Goal: Information Seeking & Learning: Learn about a topic

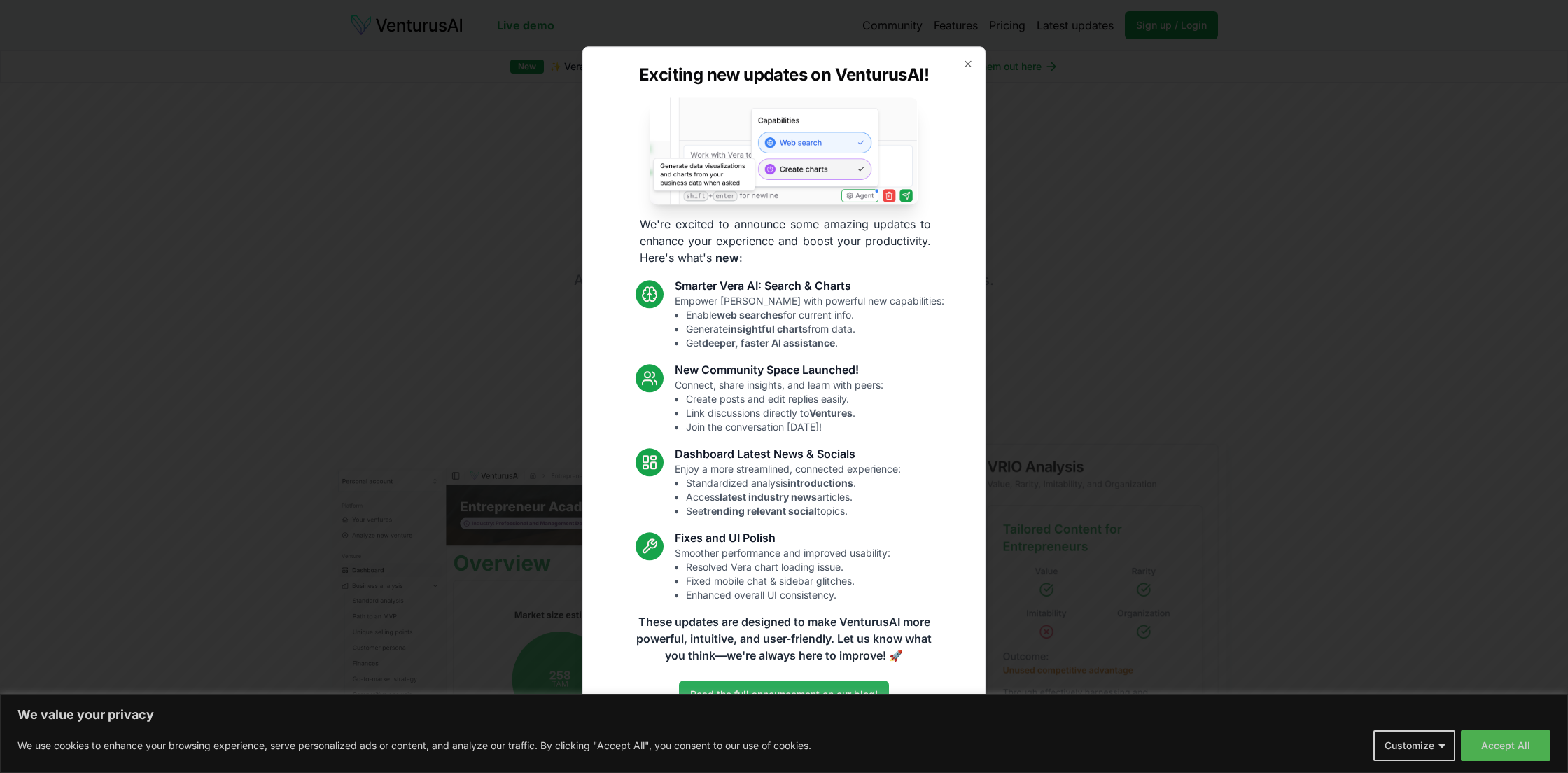
click at [797, 687] on link "Read the full announcement on our blog!" at bounding box center [784, 695] width 210 height 28
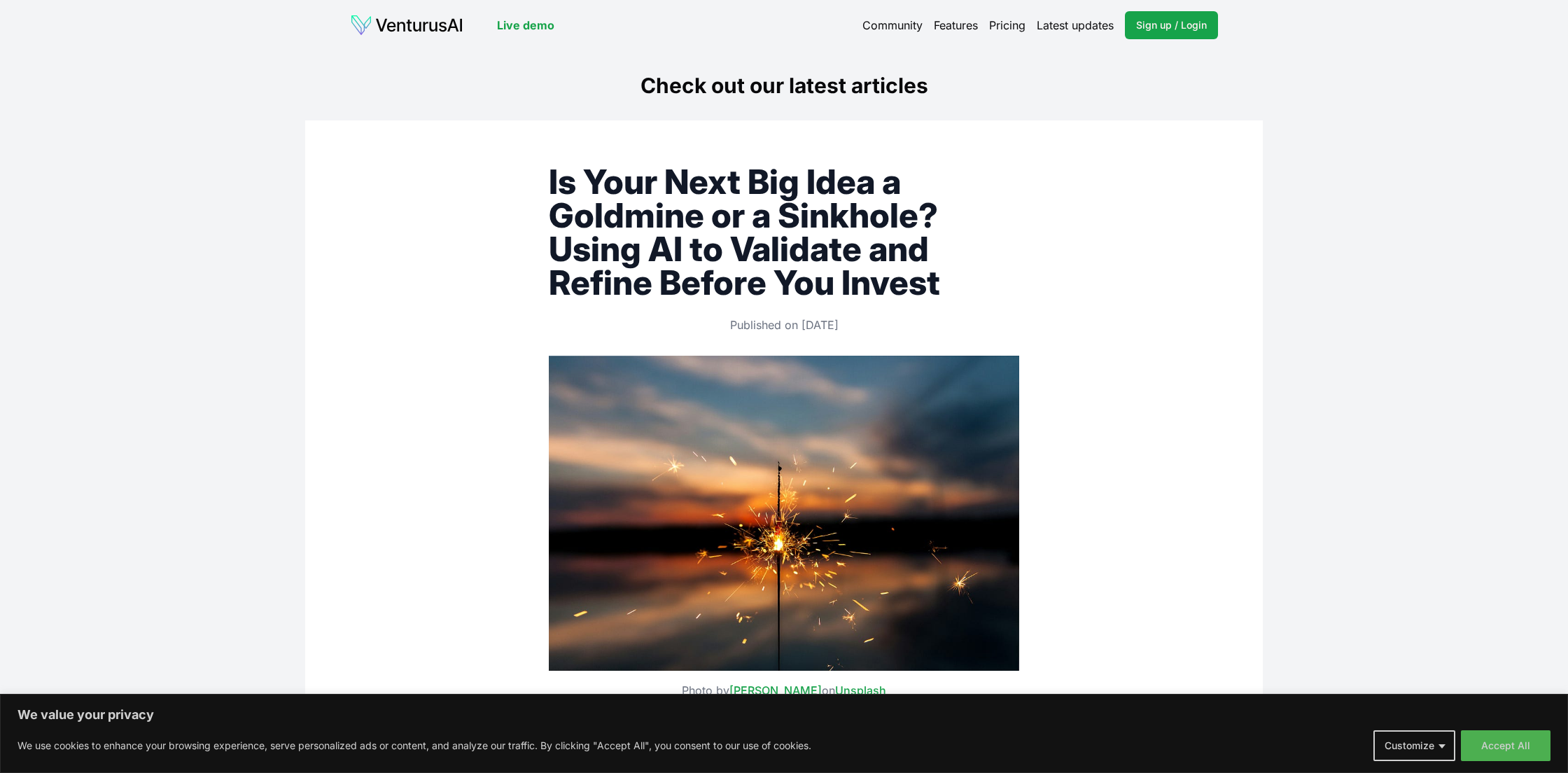
click at [442, 15] on img at bounding box center [406, 25] width 114 height 22
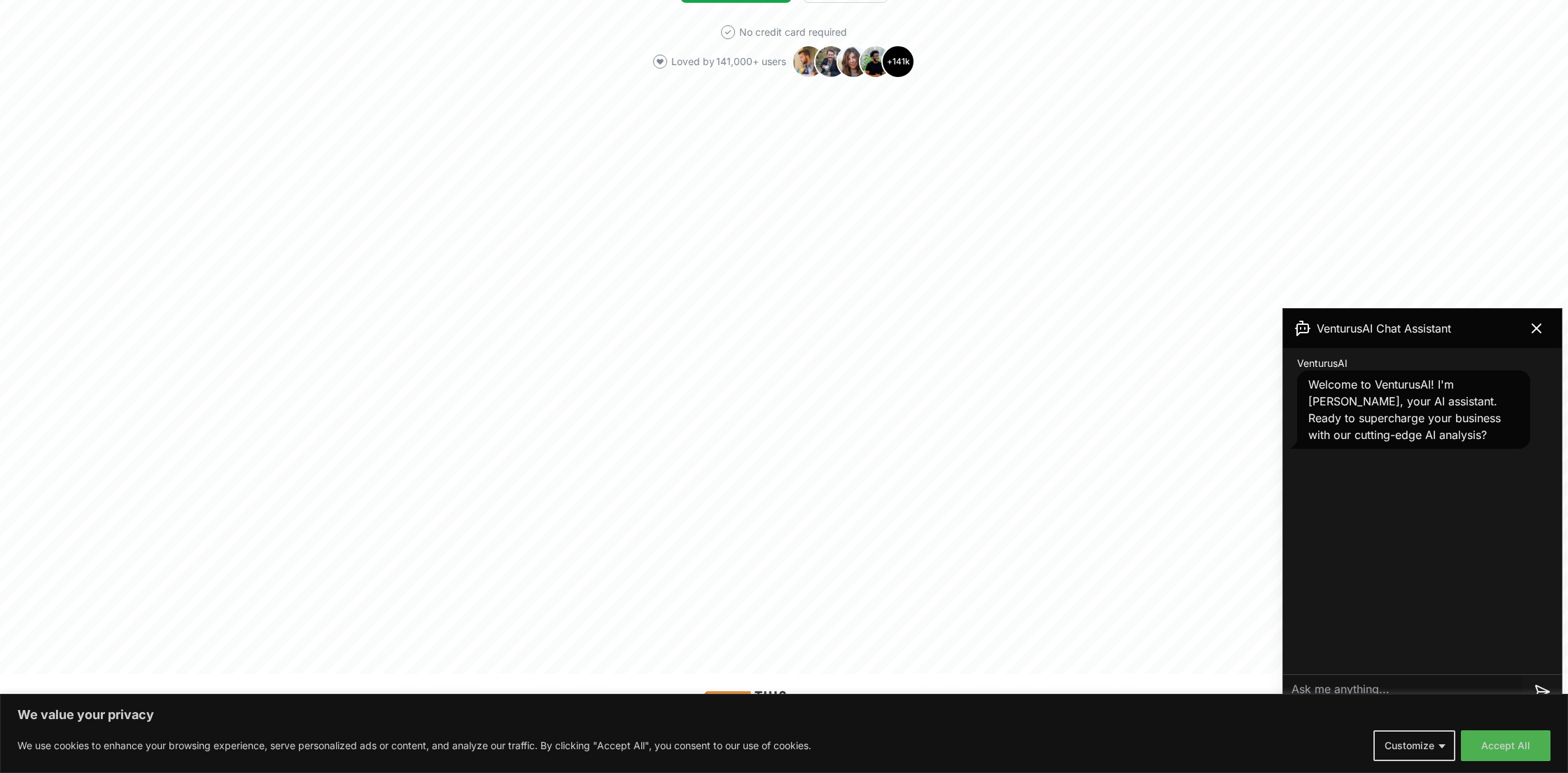
scroll to position [360, 0]
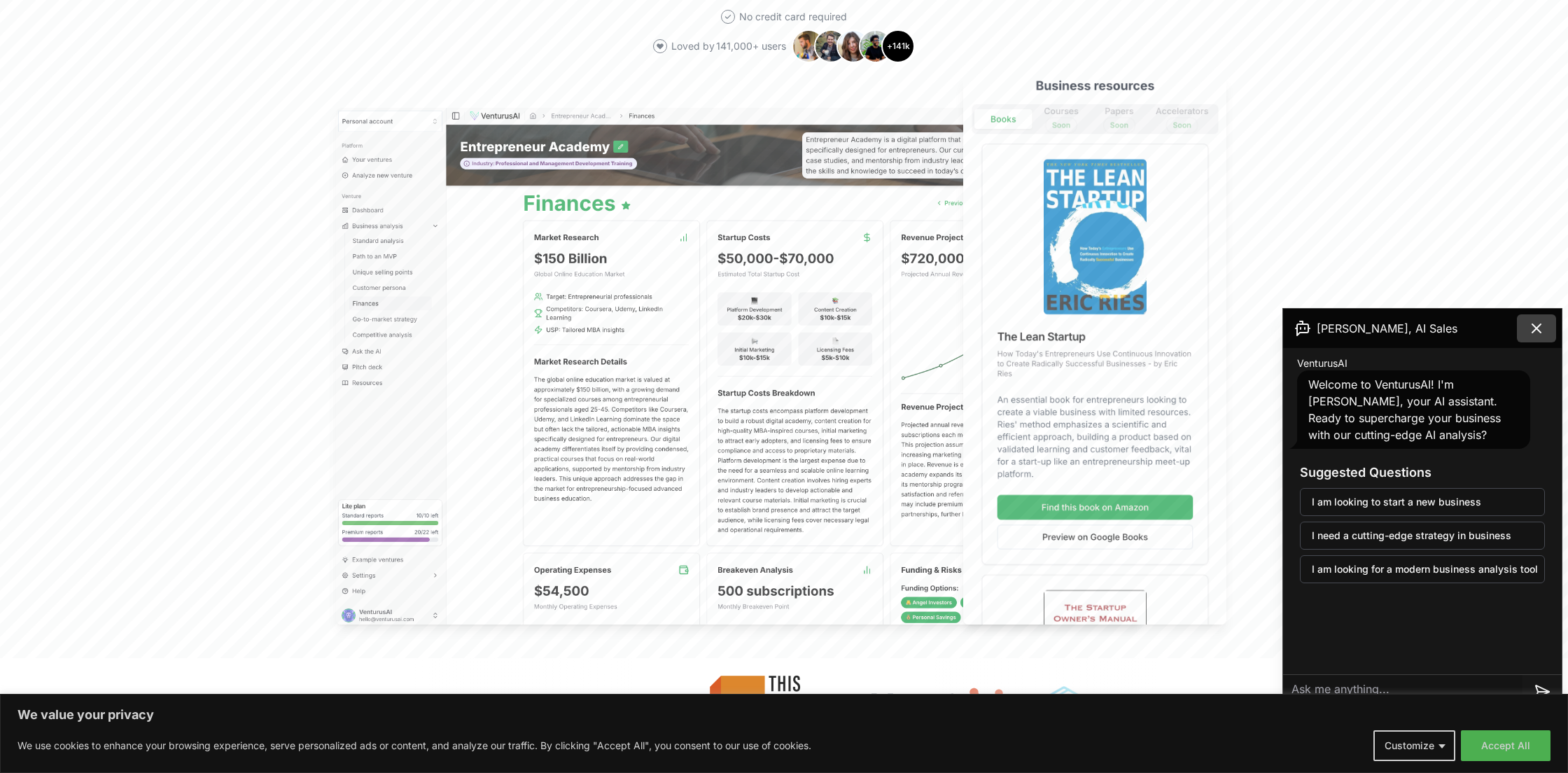
click at [1529, 329] on icon at bounding box center [1536, 328] width 17 height 17
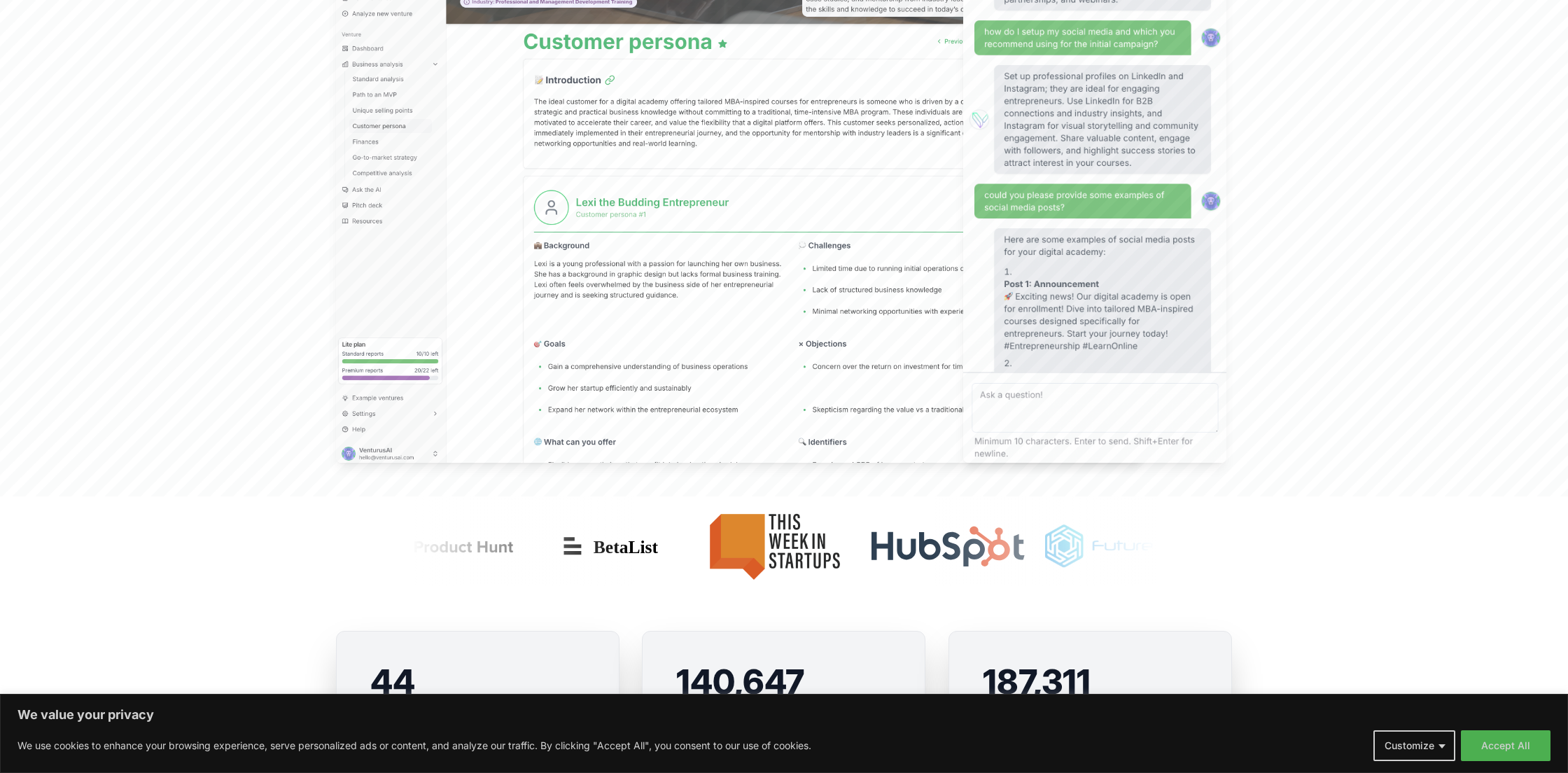
scroll to position [0, 0]
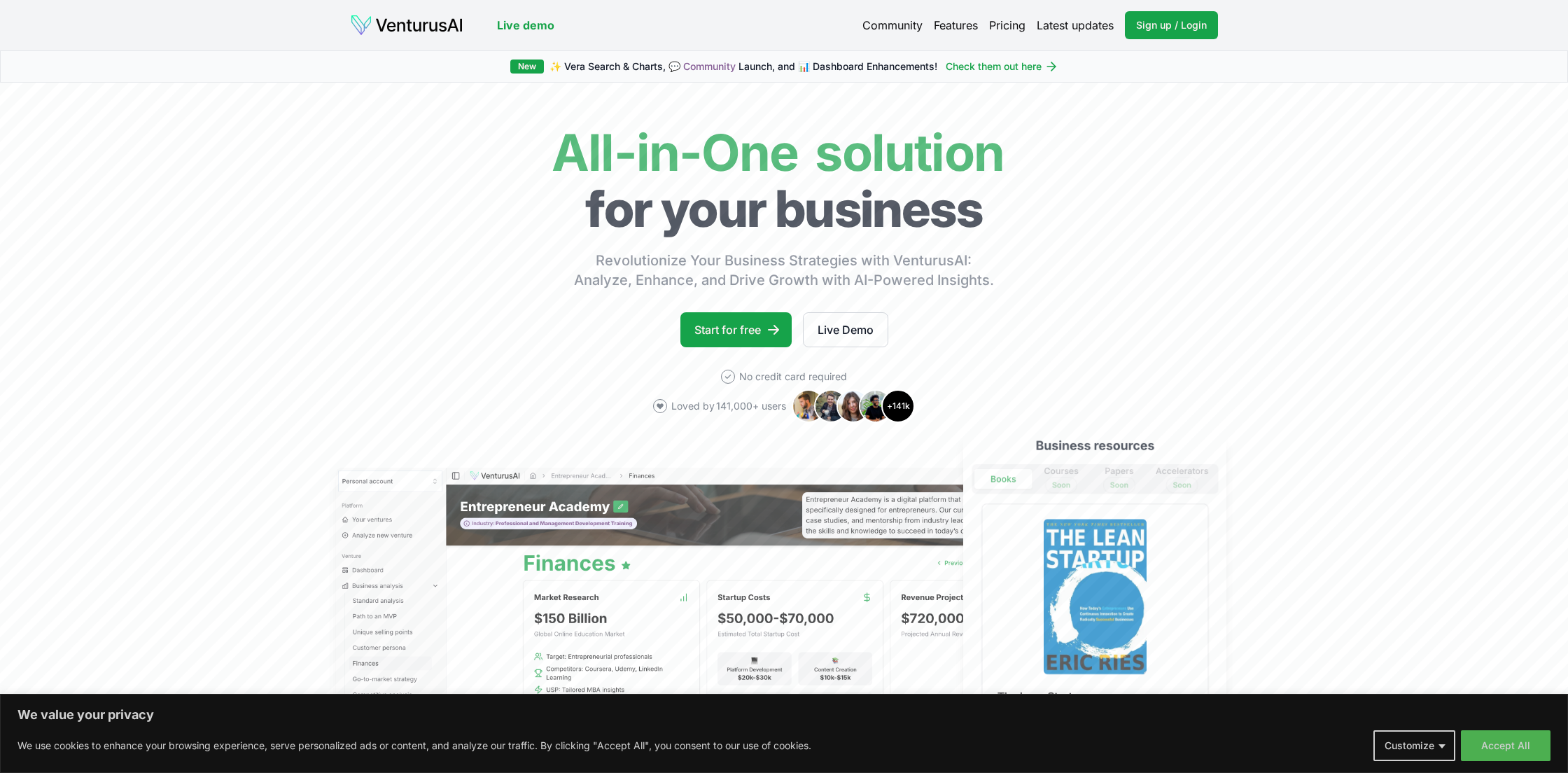
click at [511, 22] on link "Live demo" at bounding box center [526, 25] width 58 height 17
